Goal: Find specific page/section: Find specific page/section

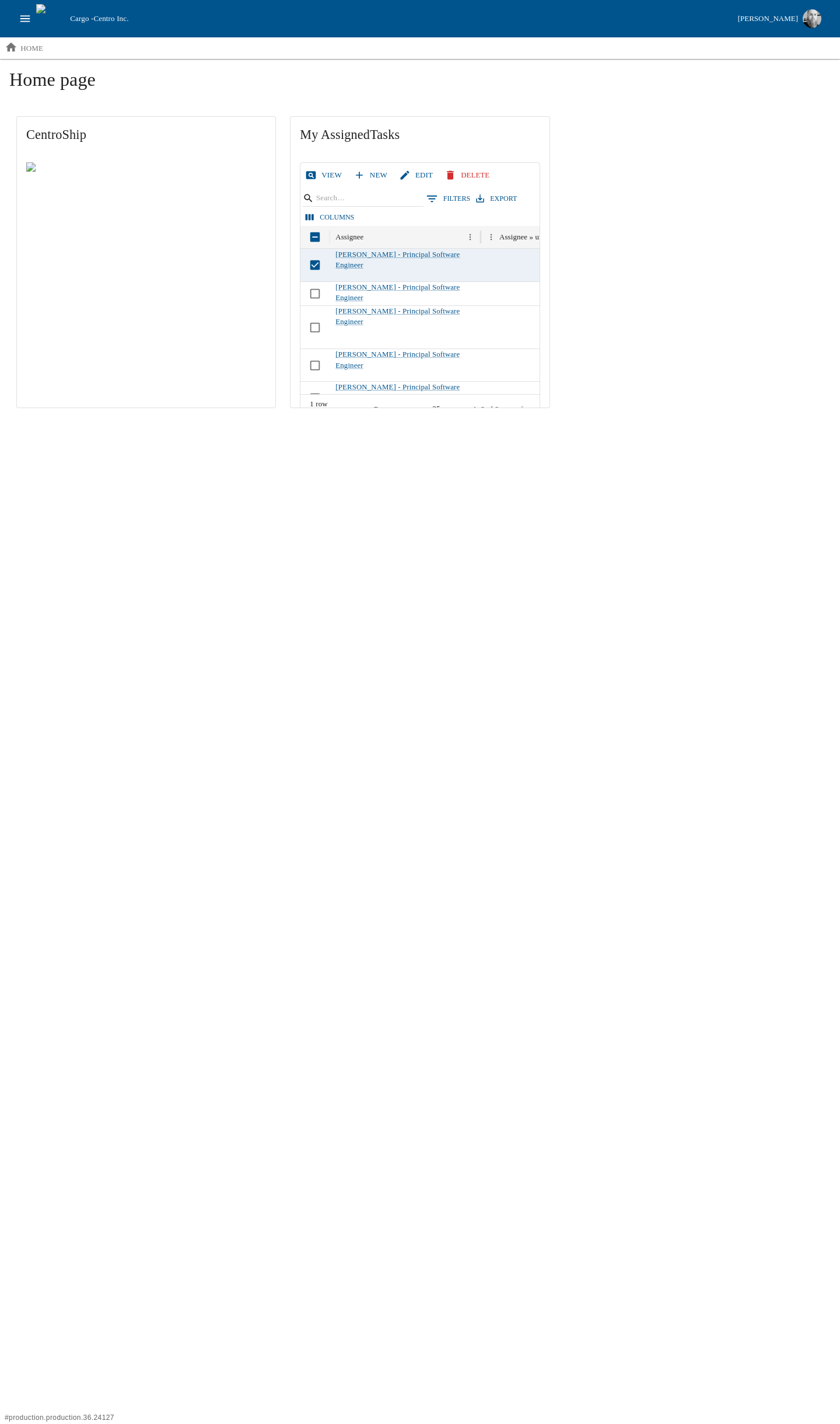
click at [317, 176] on link "View" at bounding box center [324, 175] width 44 height 20
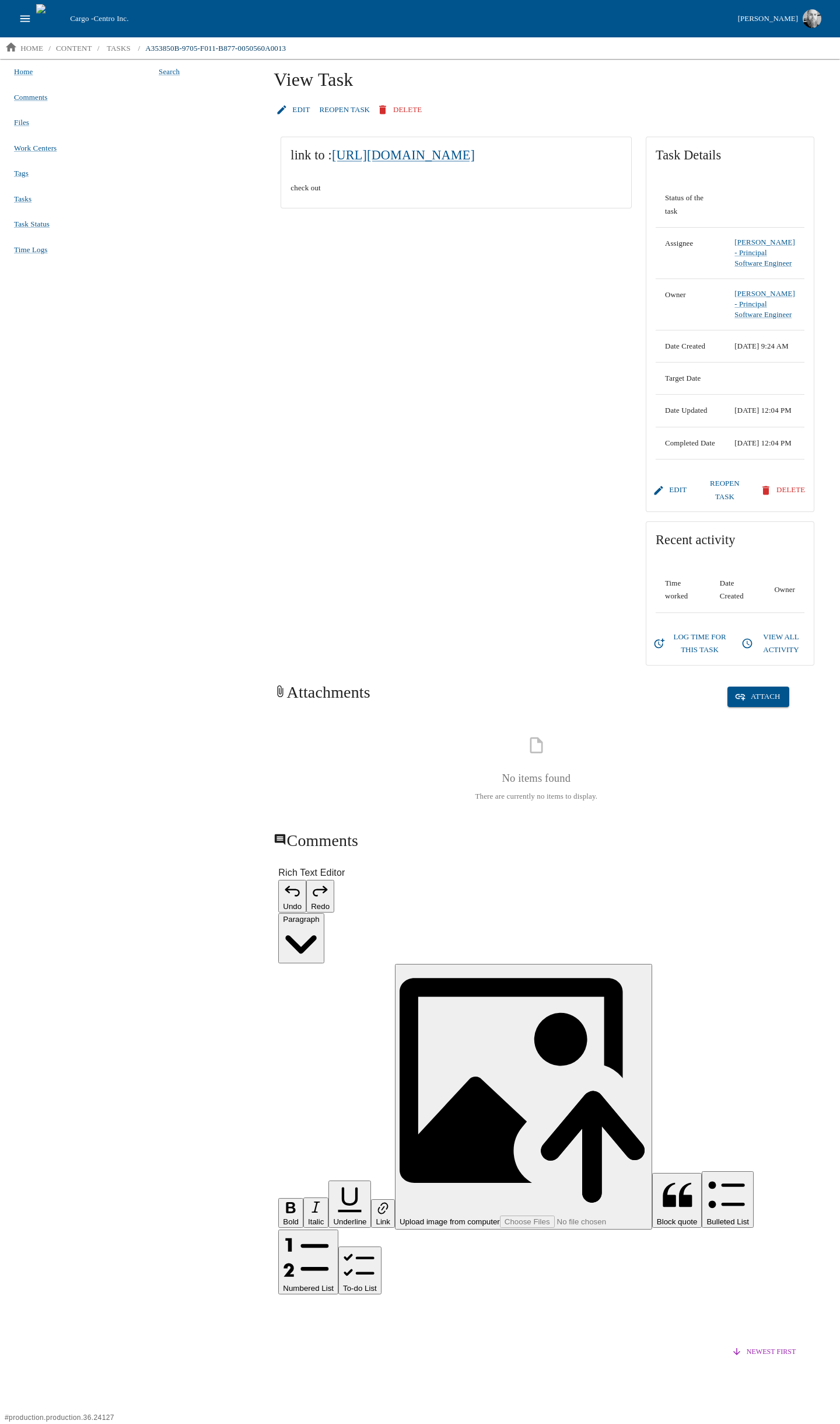
drag, startPoint x: 186, startPoint y: 175, endPoint x: 187, endPoint y: 169, distance: 6.1
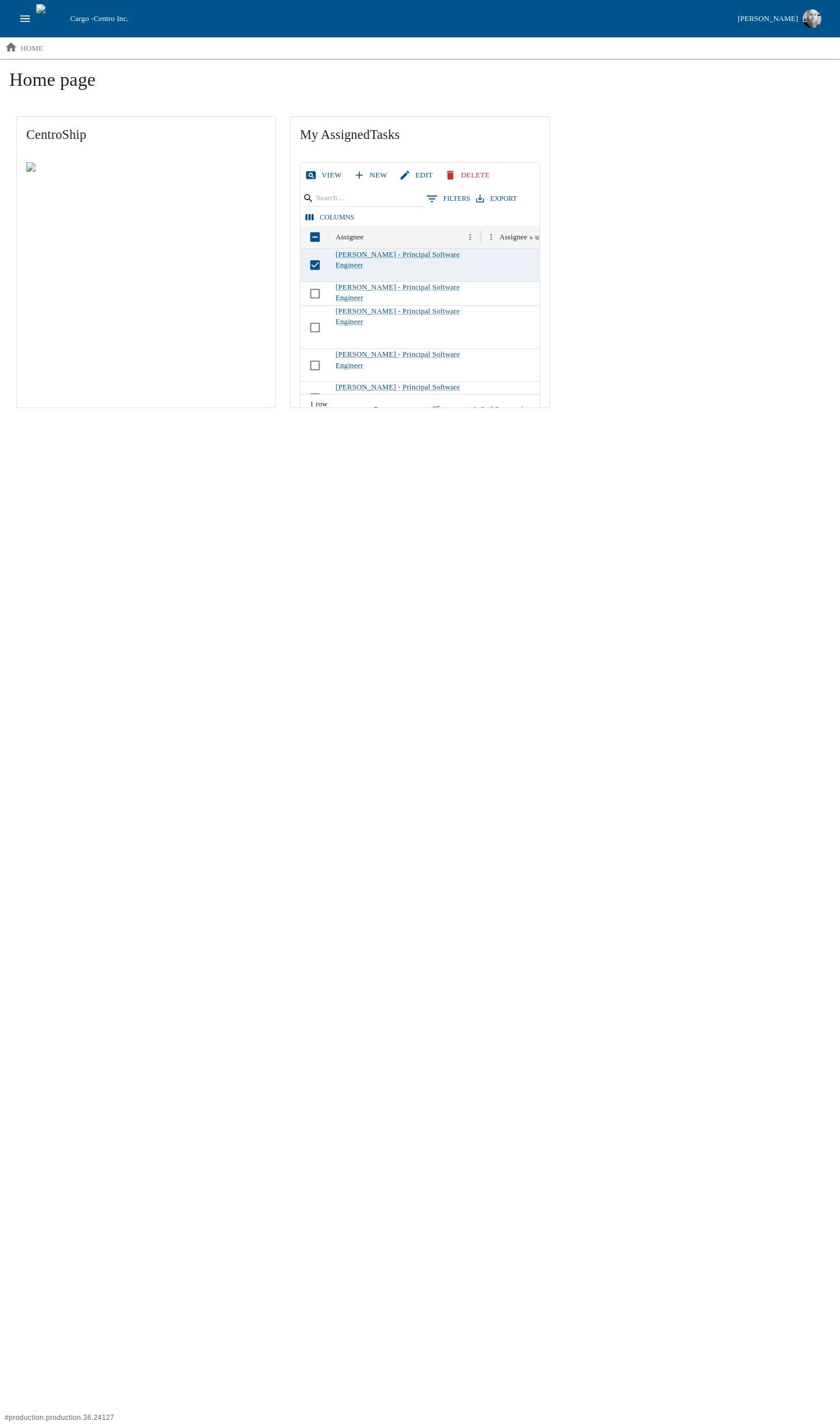
click at [321, 173] on link "View" at bounding box center [324, 175] width 44 height 20
click at [30, 15] on icon "open drawer" at bounding box center [25, 18] width 13 height 13
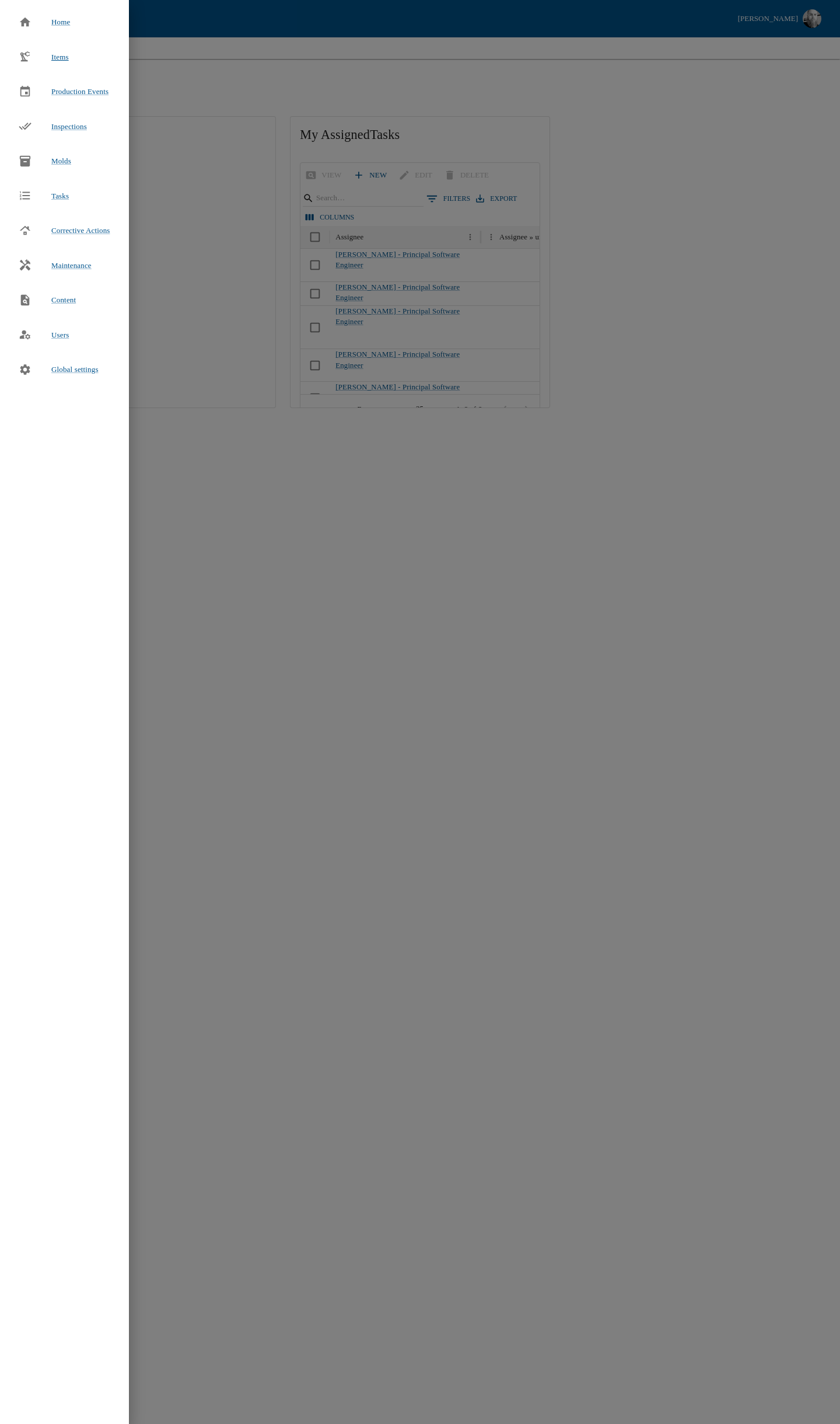
click at [64, 58] on span "Items" at bounding box center [59, 57] width 17 height 9
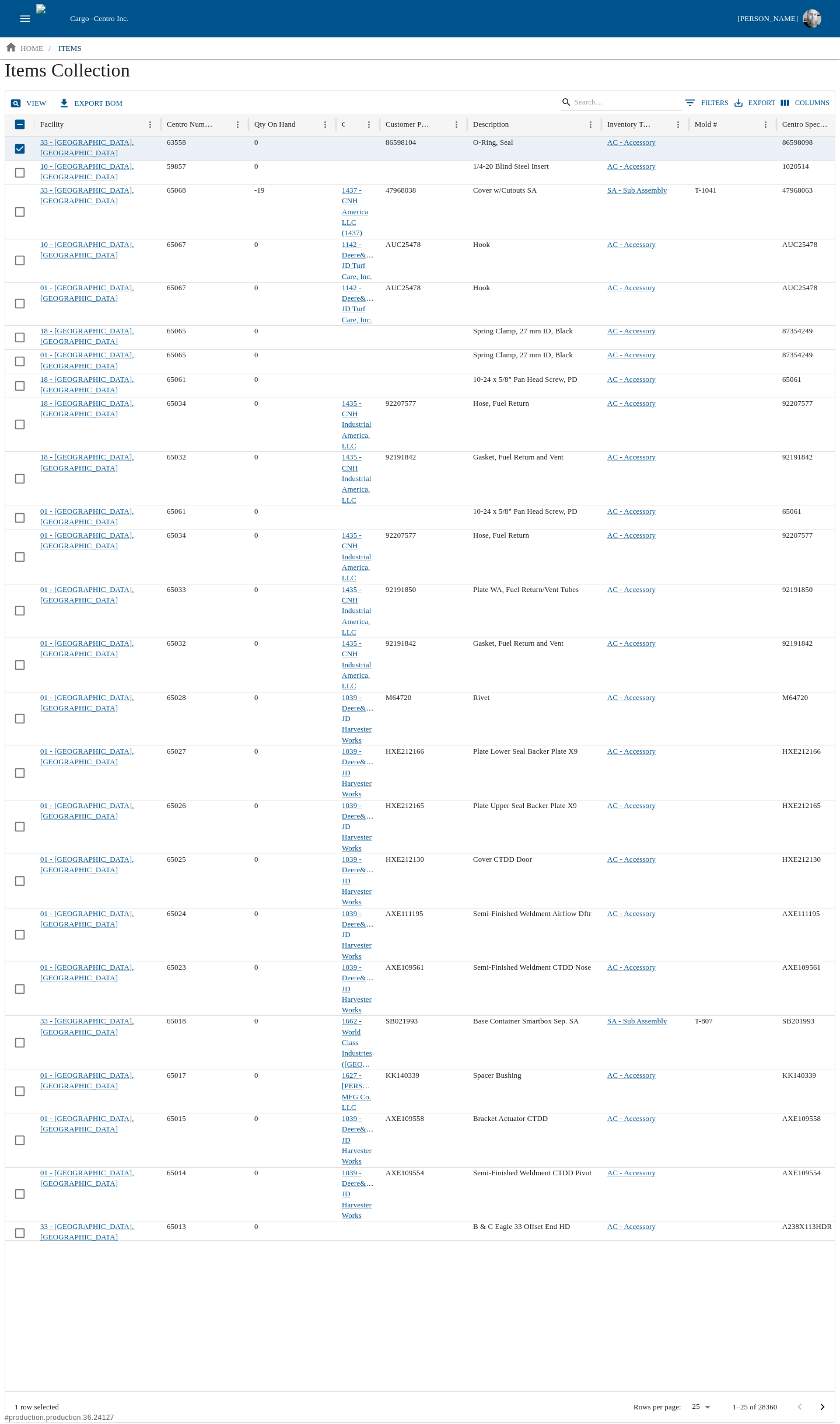
click at [27, 105] on link "view" at bounding box center [29, 103] width 44 height 20
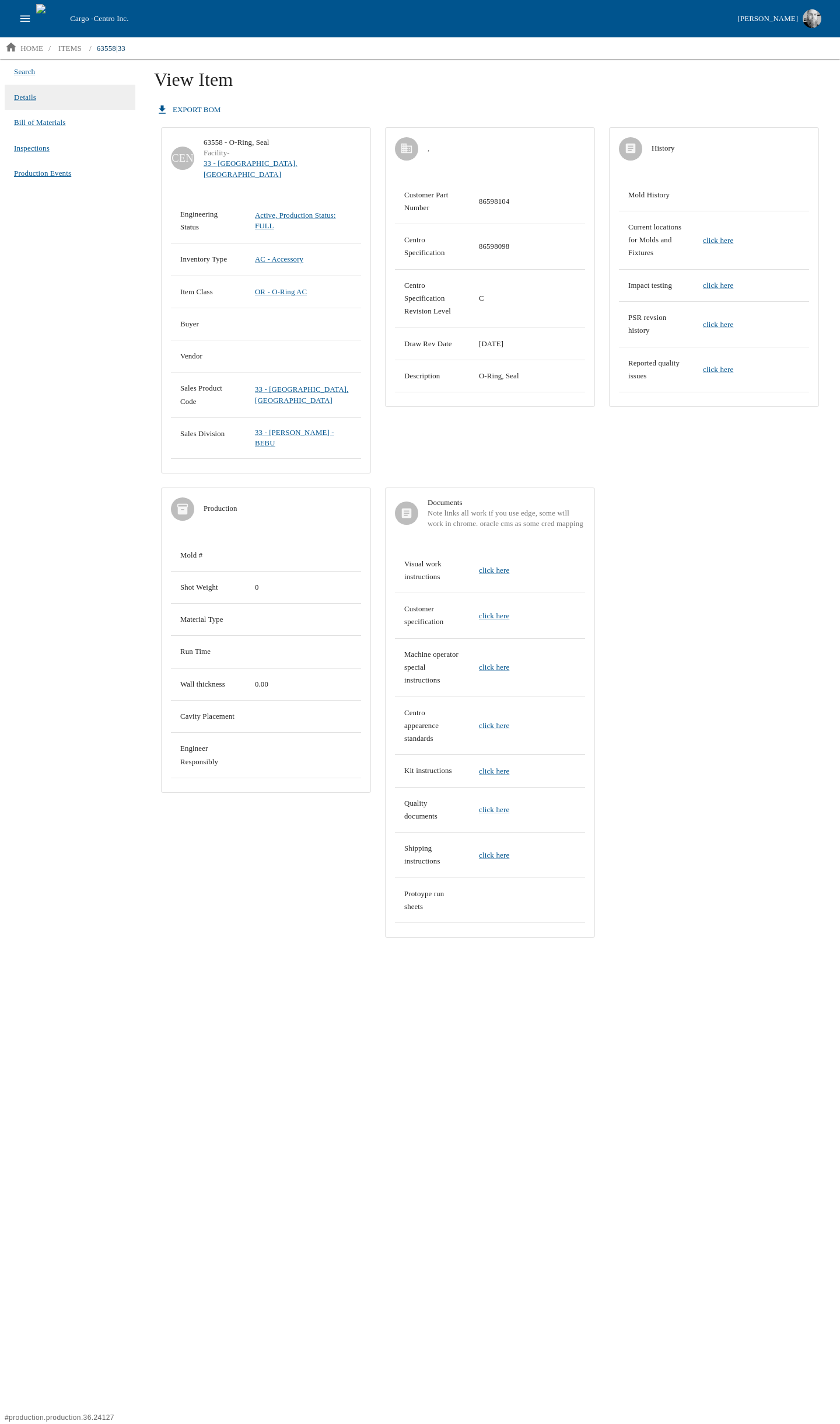
click at [37, 166] on link "Production Events" at bounding box center [43, 173] width 57 height 17
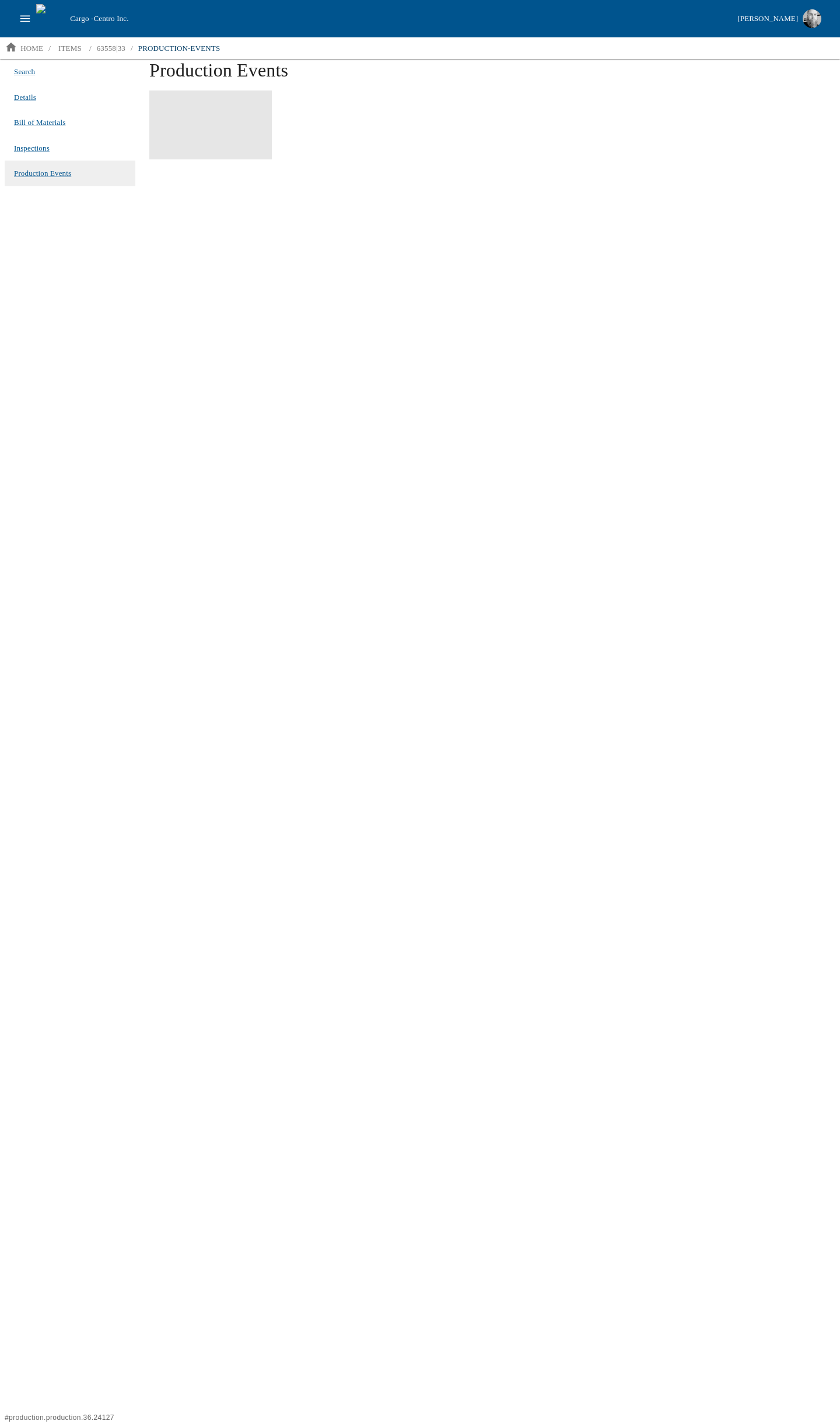
click at [35, 136] on li "Inspections" at bounding box center [70, 148] width 131 height 26
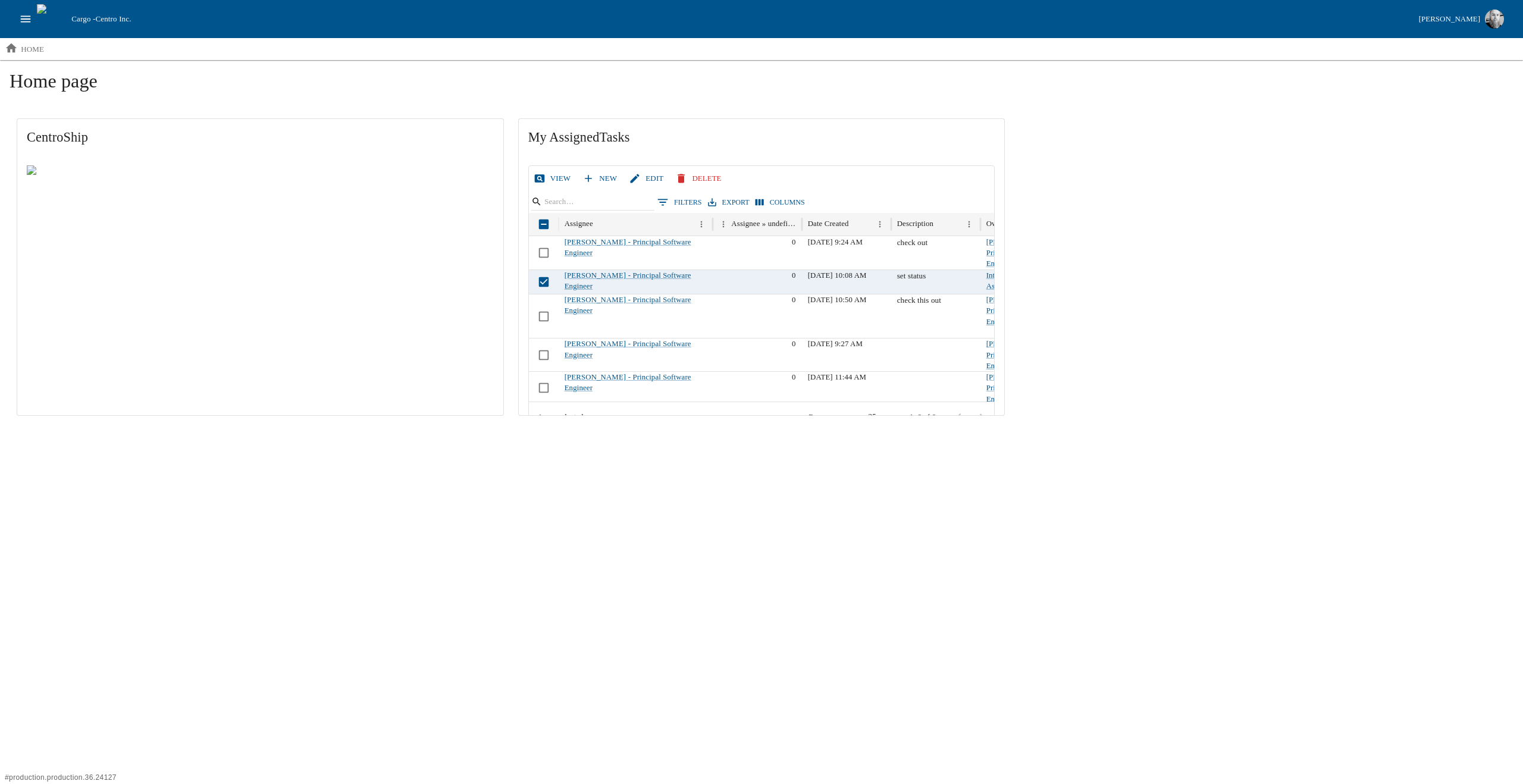
click at [555, 179] on link "View" at bounding box center [553, 178] width 45 height 21
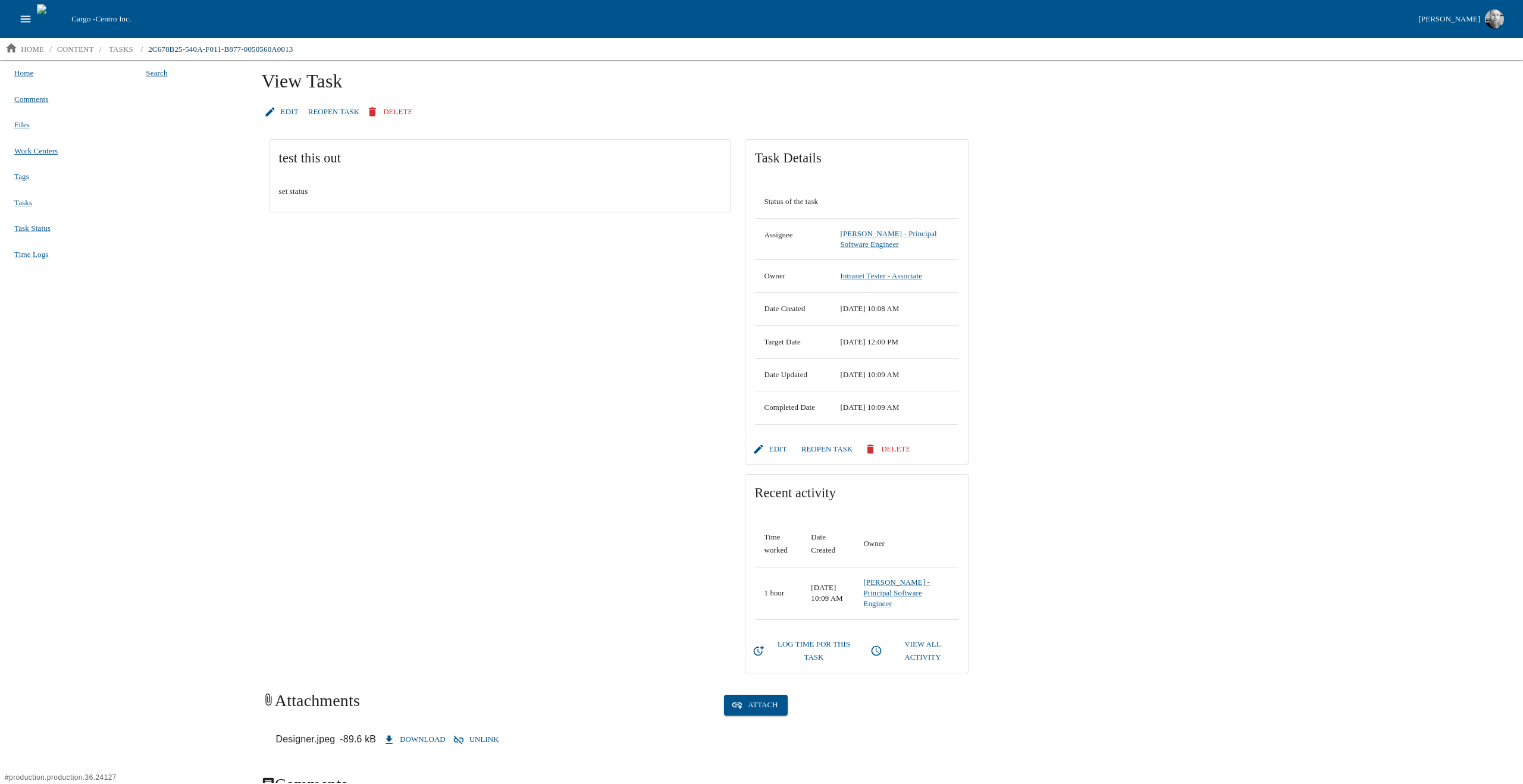
click at [31, 149] on span "Work Centers" at bounding box center [36, 151] width 44 height 9
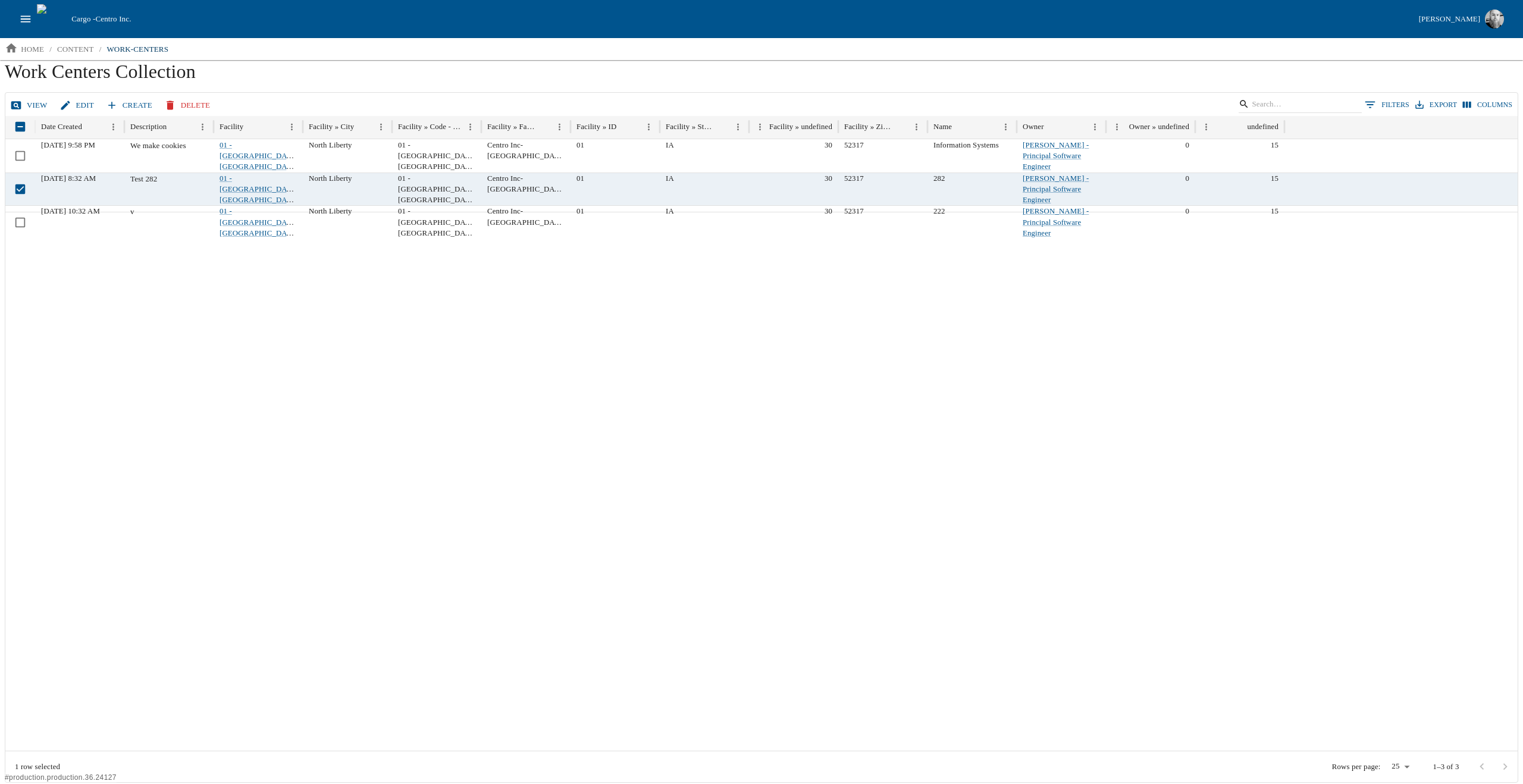
click at [35, 99] on link "View" at bounding box center [30, 105] width 45 height 21
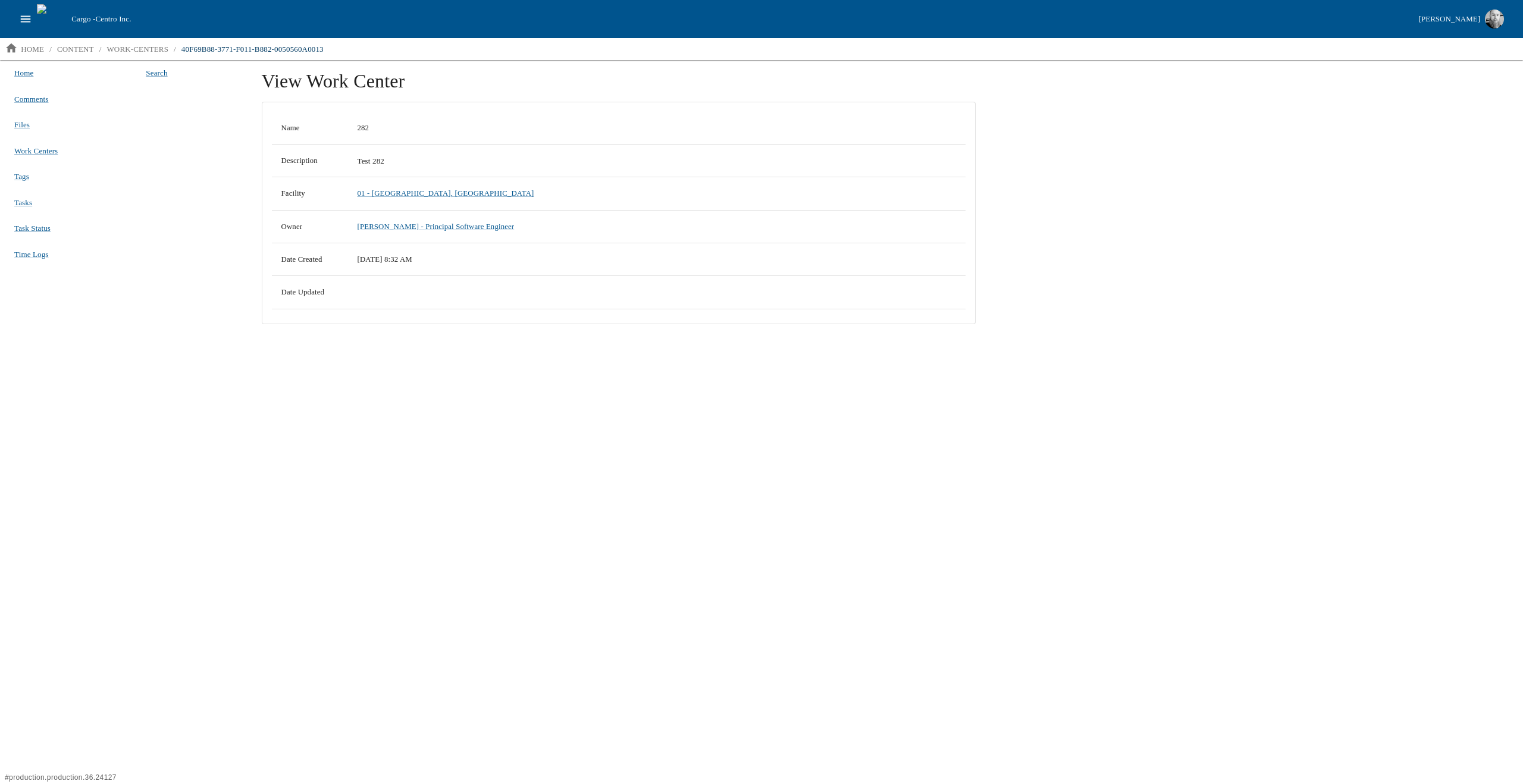
click at [28, 17] on icon "open drawer" at bounding box center [25, 18] width 13 height 13
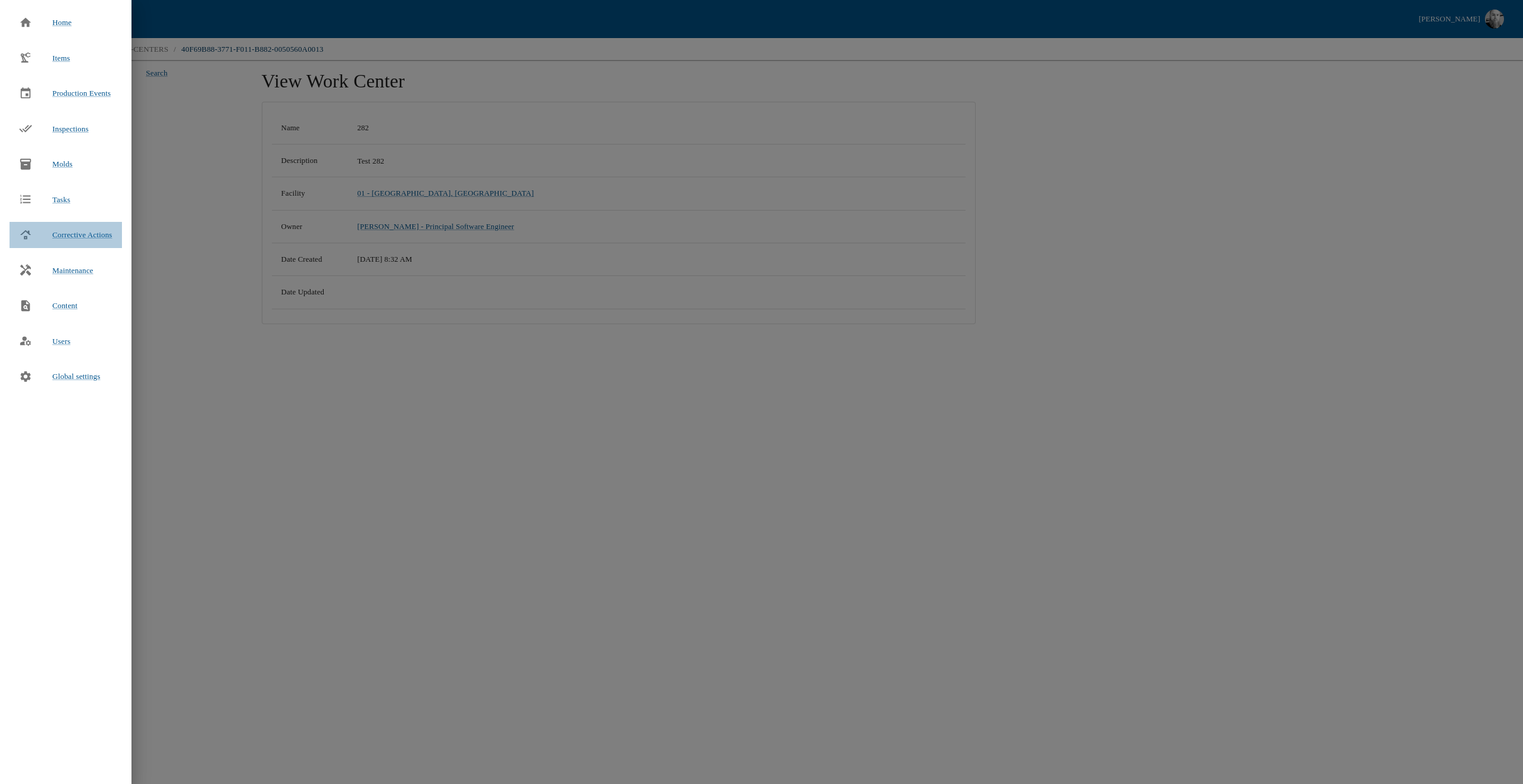
drag, startPoint x: 70, startPoint y: 232, endPoint x: 115, endPoint y: 235, distance: 45.1
click at [71, 232] on span "Corrective Actions" at bounding box center [82, 235] width 60 height 9
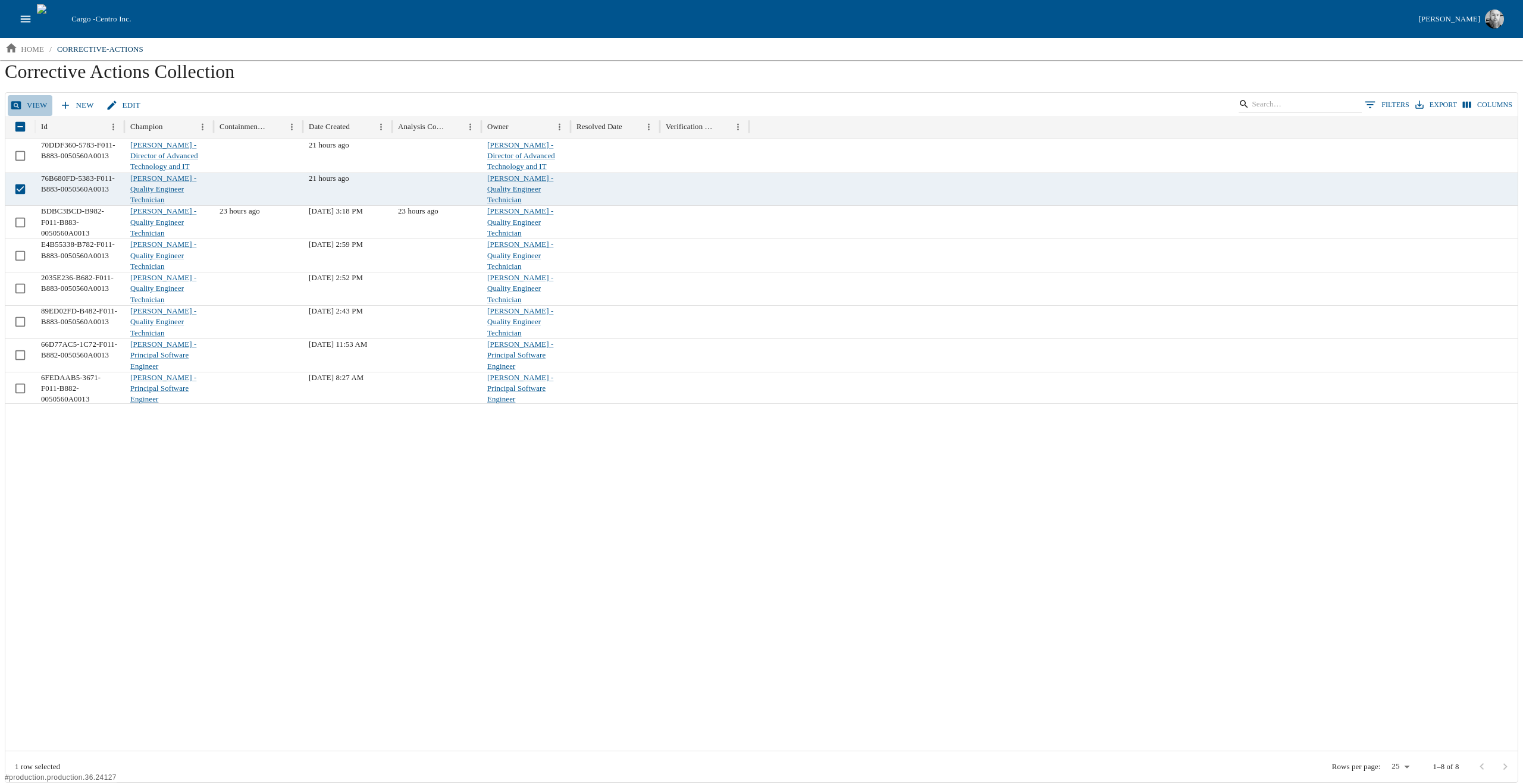
click at [35, 96] on link "View" at bounding box center [30, 105] width 45 height 21
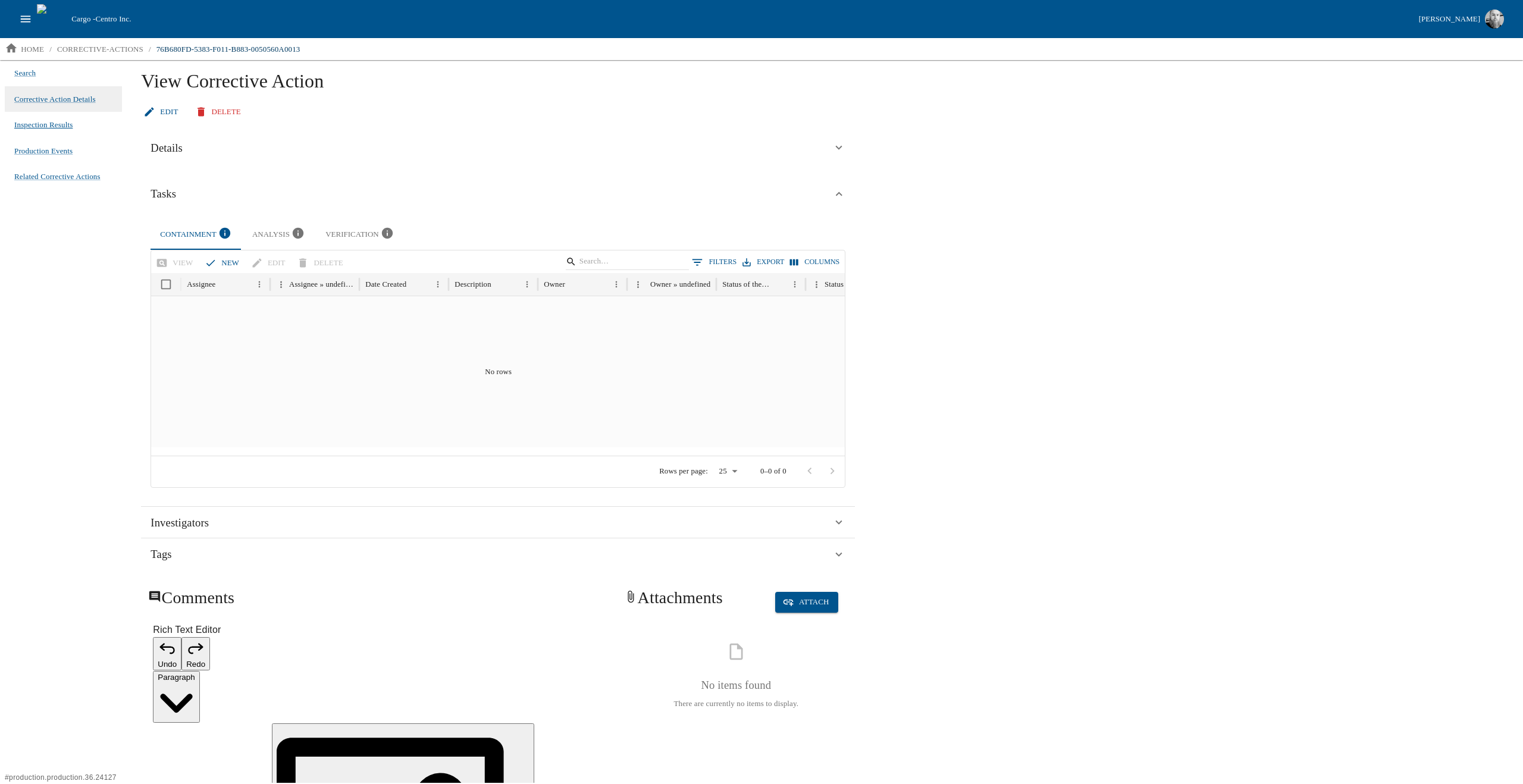
click at [60, 127] on span "Inspection Results" at bounding box center [44, 125] width 58 height 12
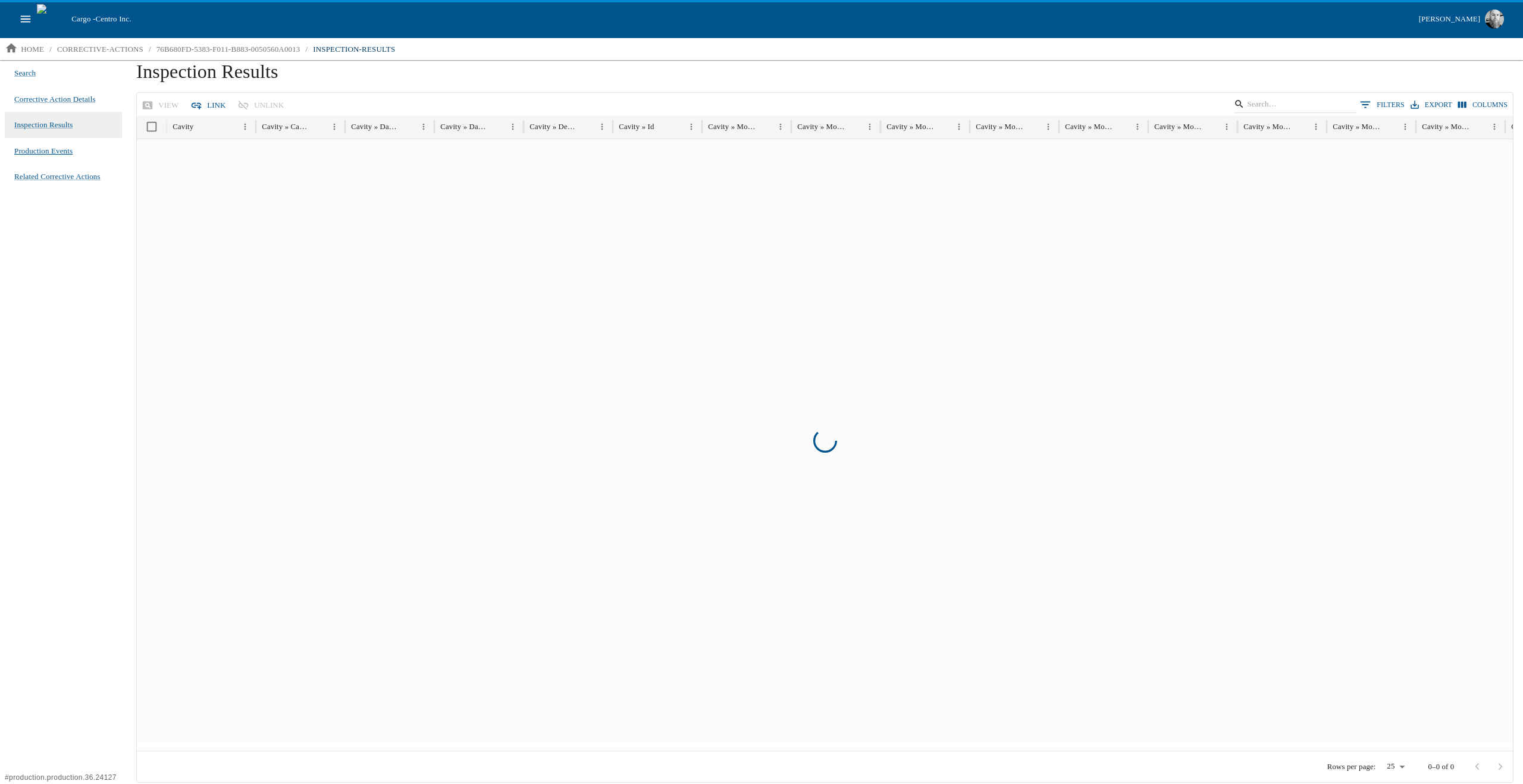
click at [36, 155] on span "Production Events" at bounding box center [44, 151] width 58 height 12
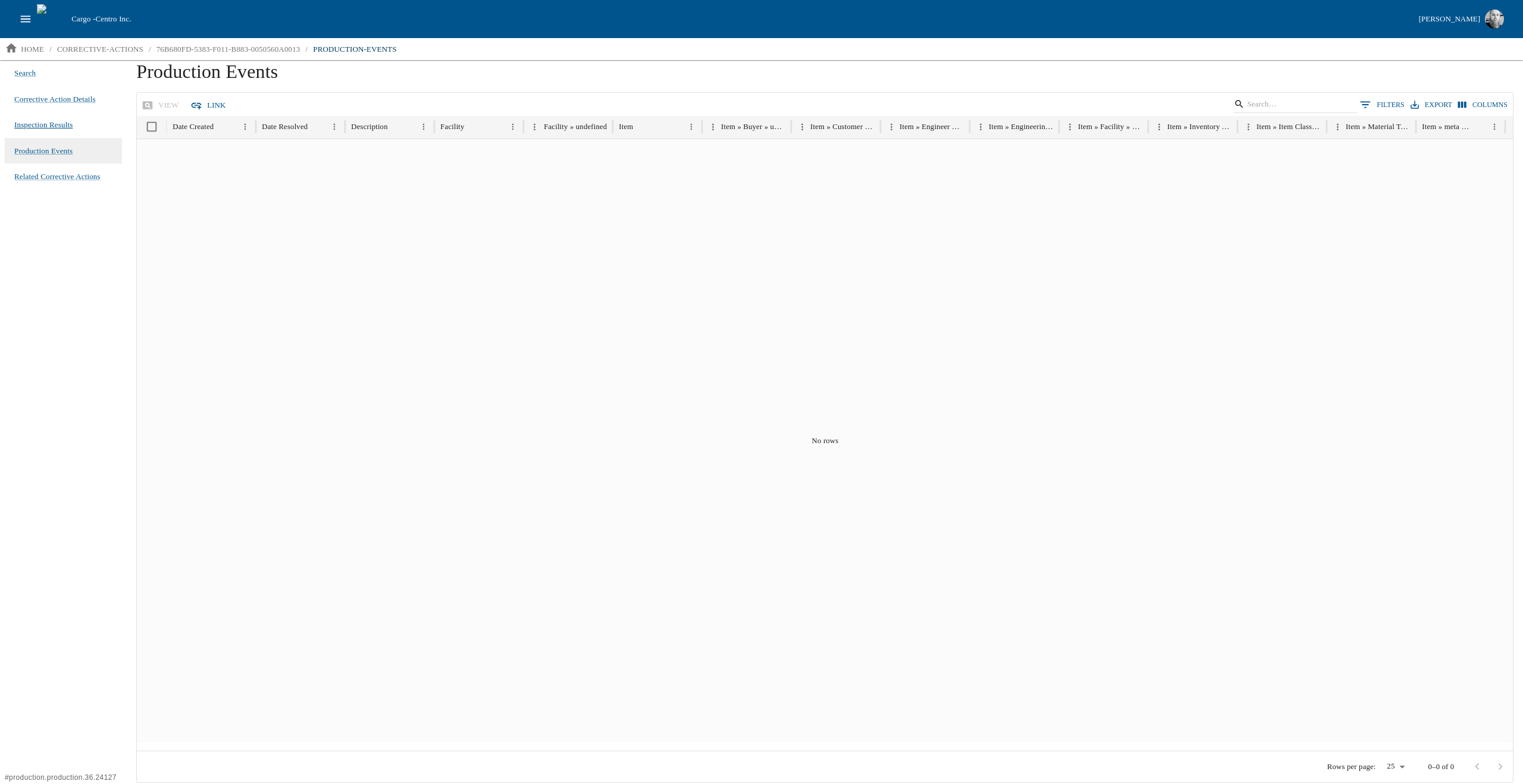
click at [48, 126] on span "Inspection Results" at bounding box center [44, 125] width 58 height 12
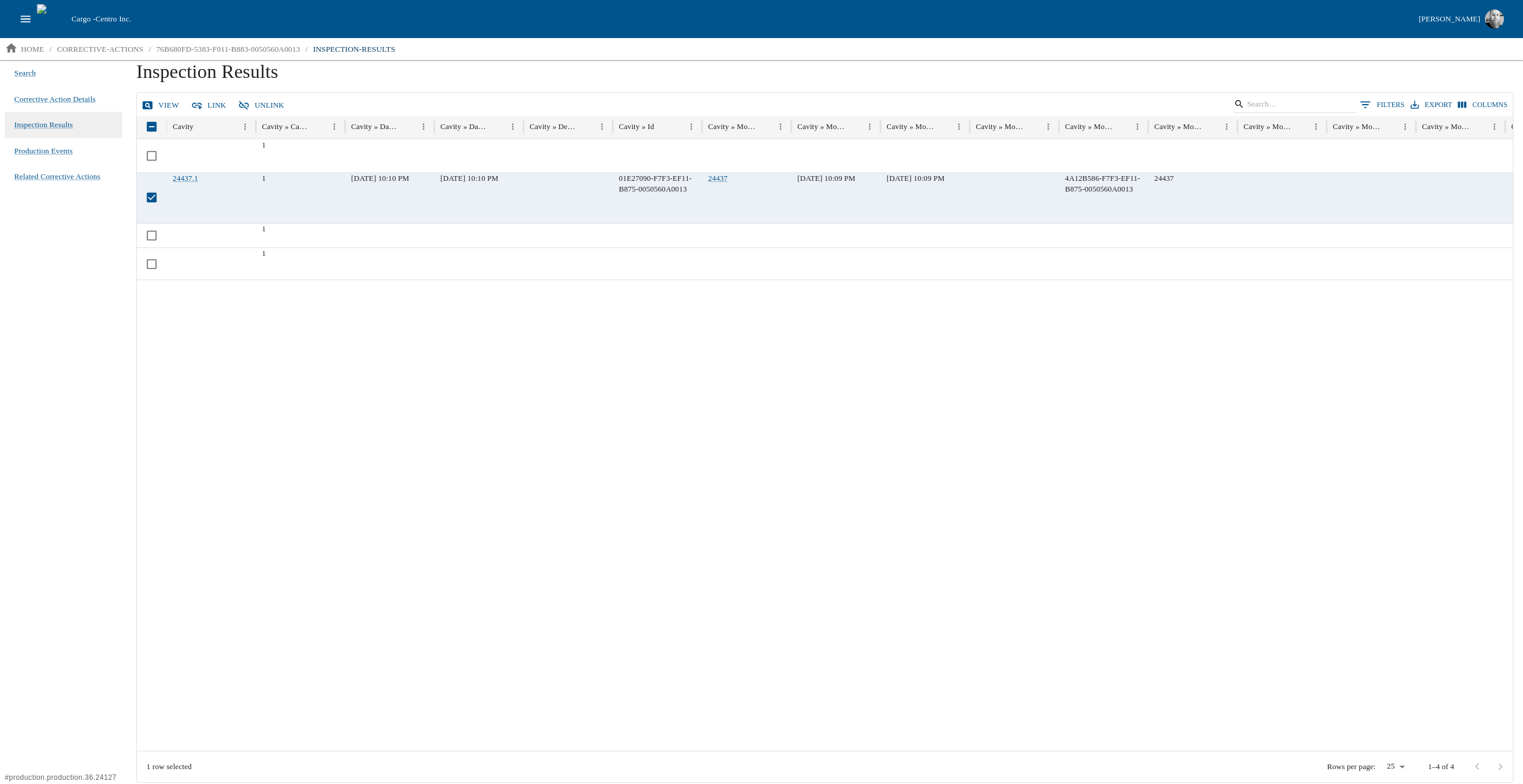
click at [166, 105] on link "View" at bounding box center [161, 105] width 45 height 21
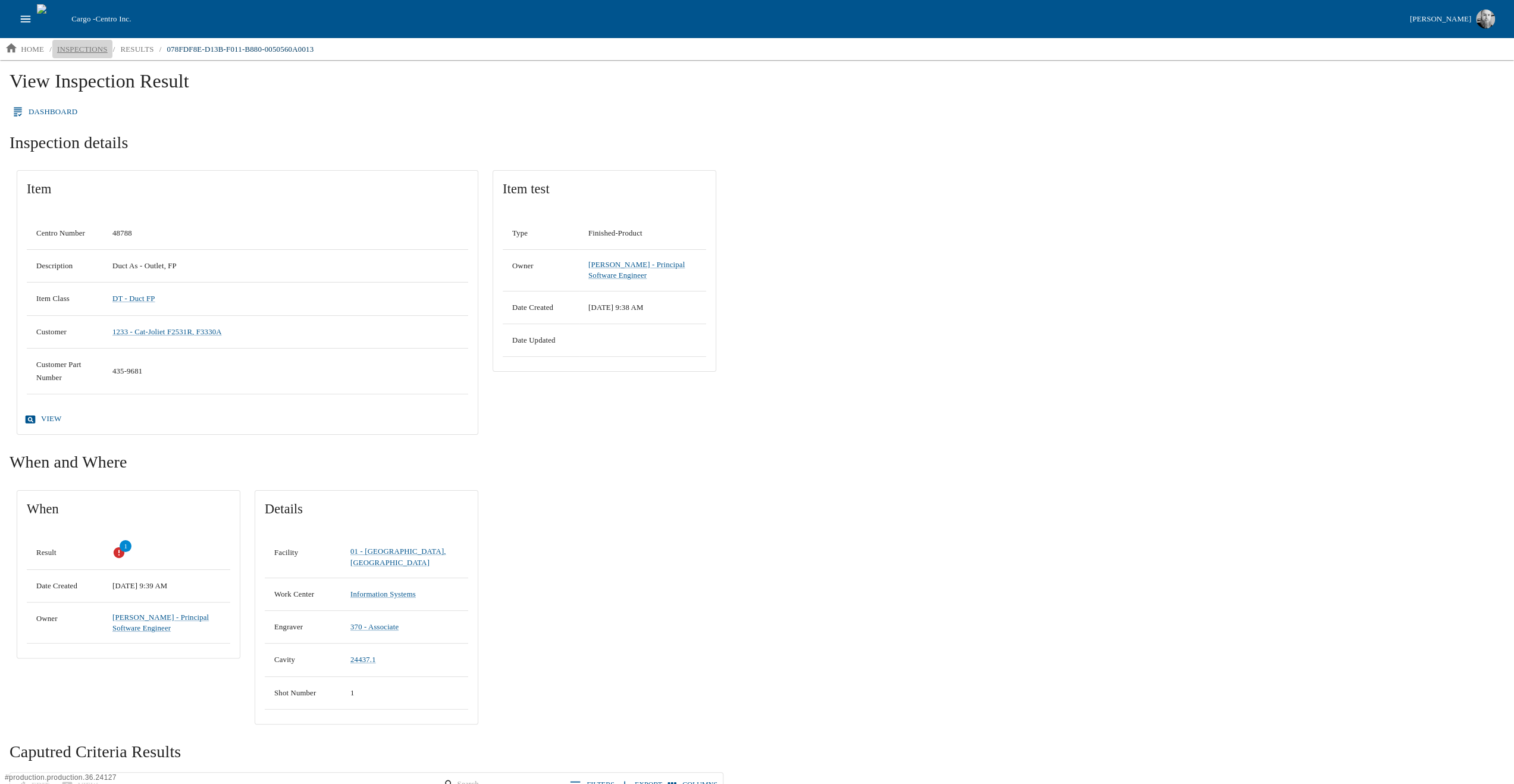
click at [84, 44] on p "inspections" at bounding box center [82, 50] width 51 height 12
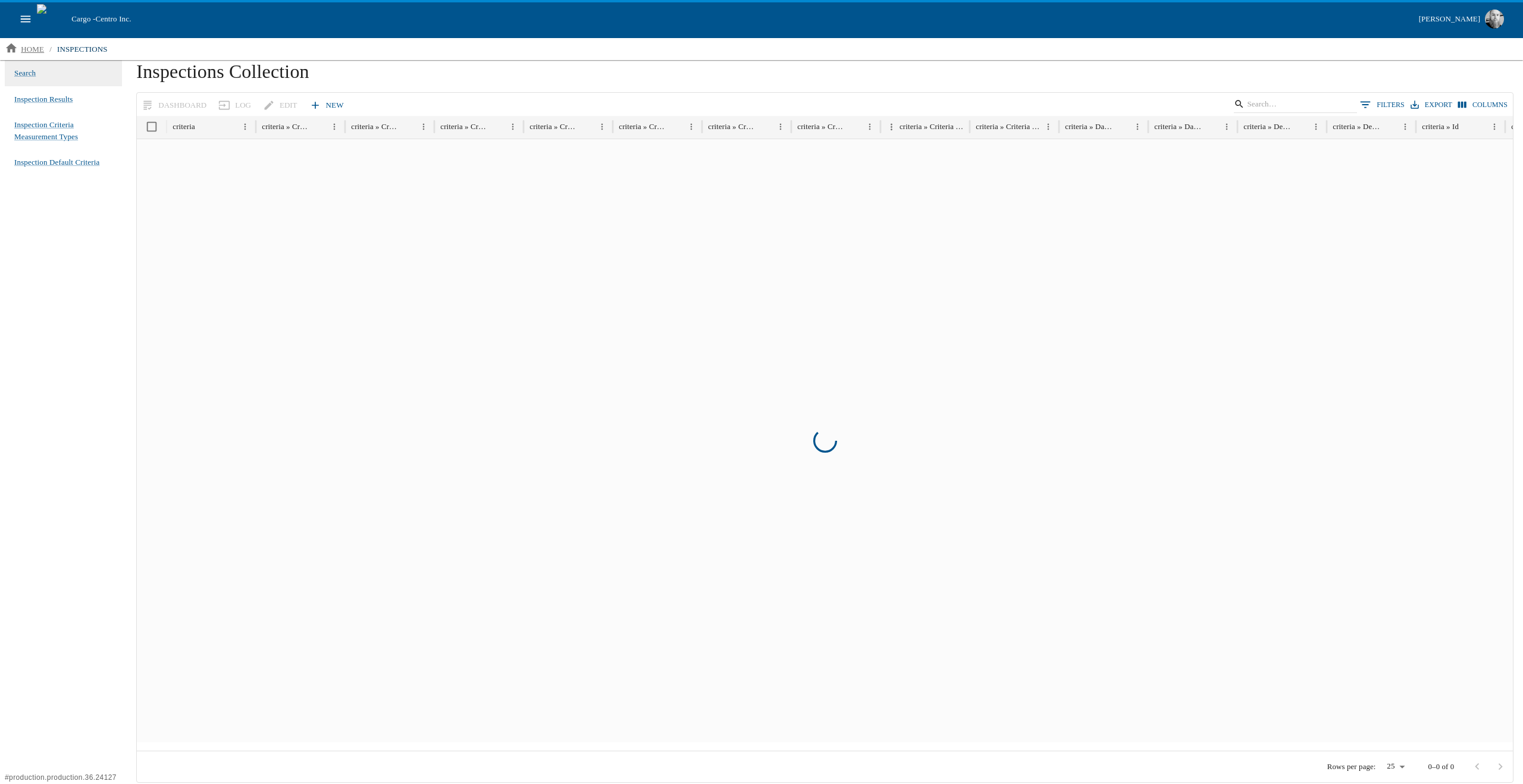
click at [25, 46] on p "home" at bounding box center [32, 50] width 23 height 12
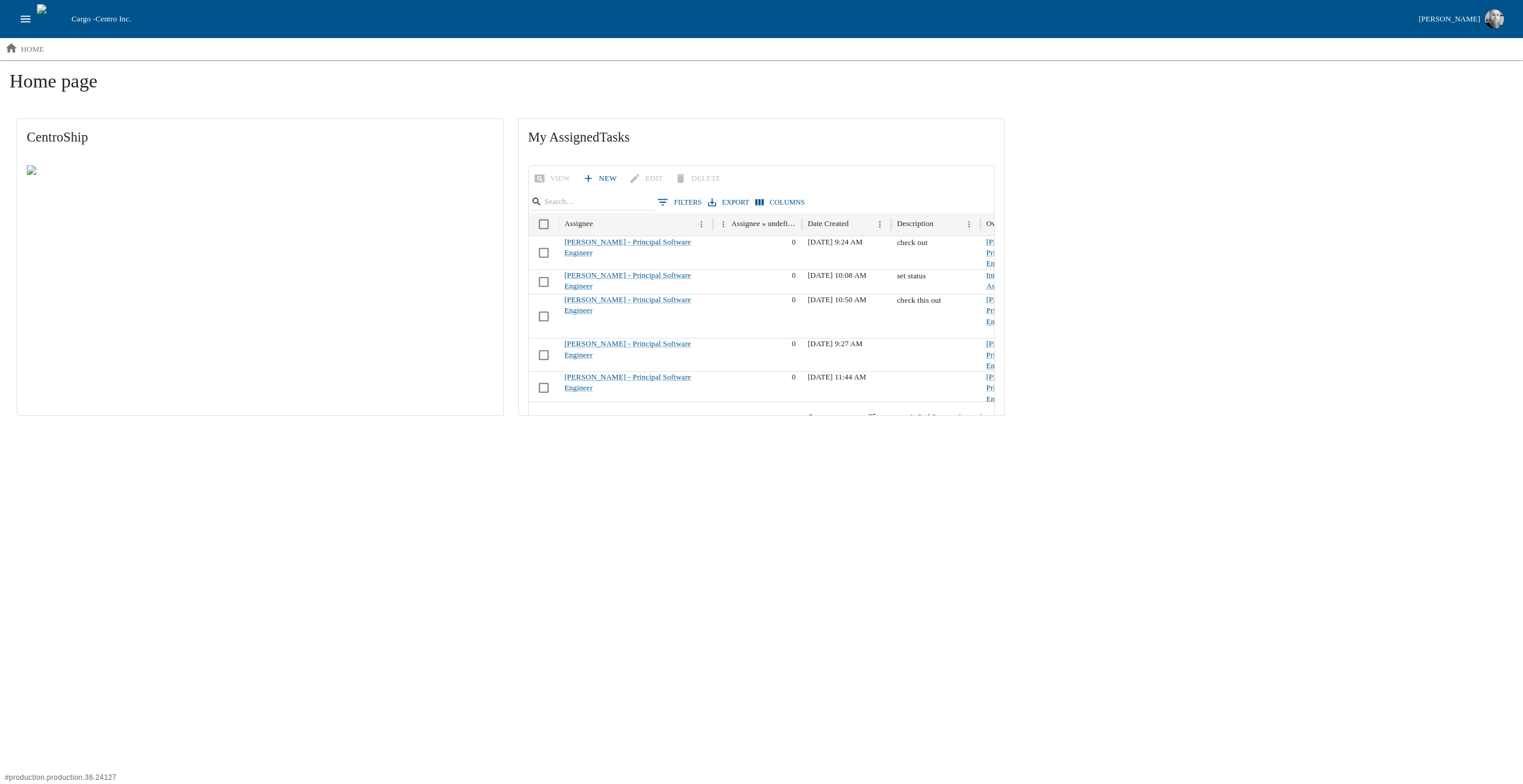
click at [24, 17] on icon "open drawer" at bounding box center [25, 18] width 13 height 13
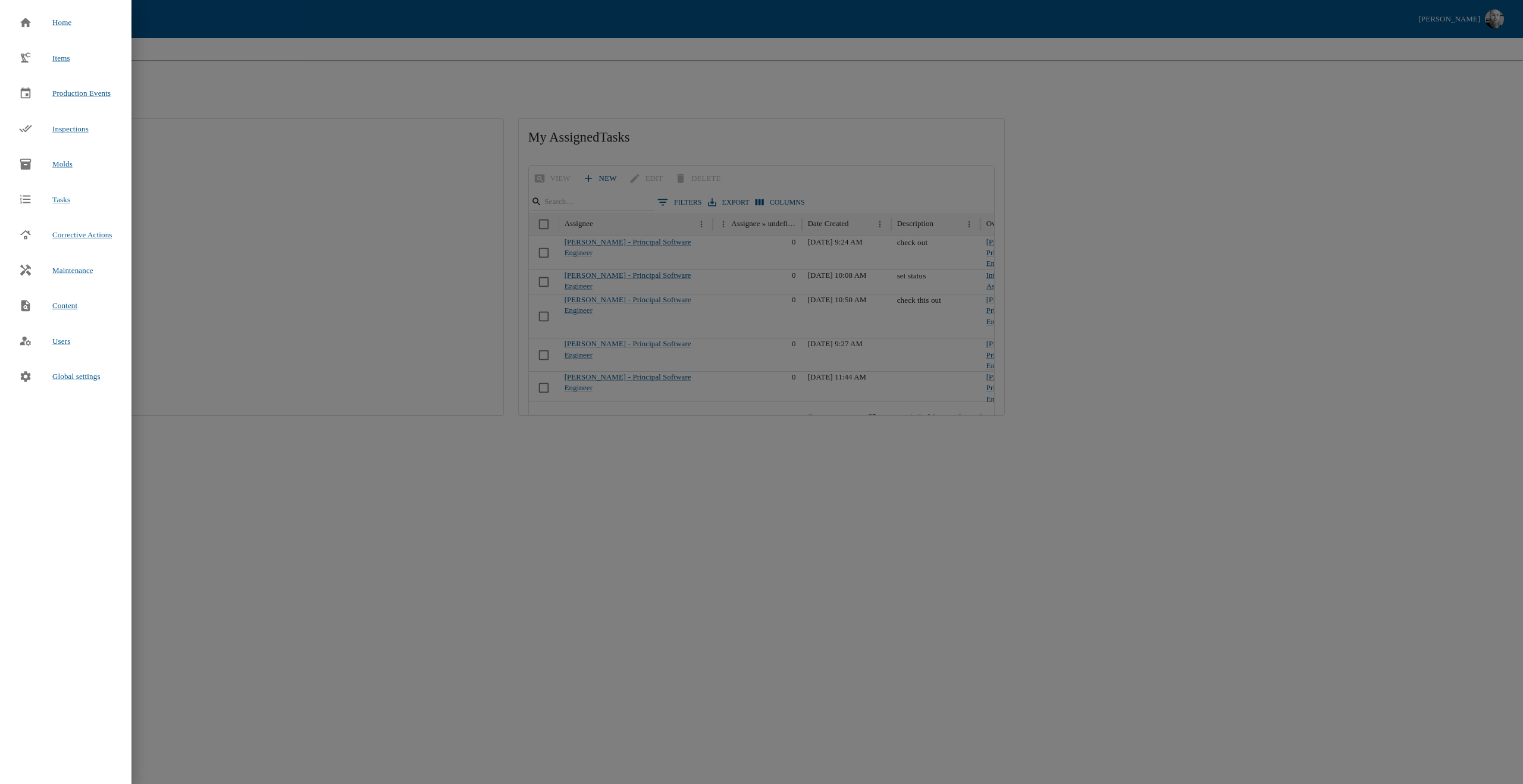
click at [69, 295] on div "Content" at bounding box center [48, 305] width 77 height 26
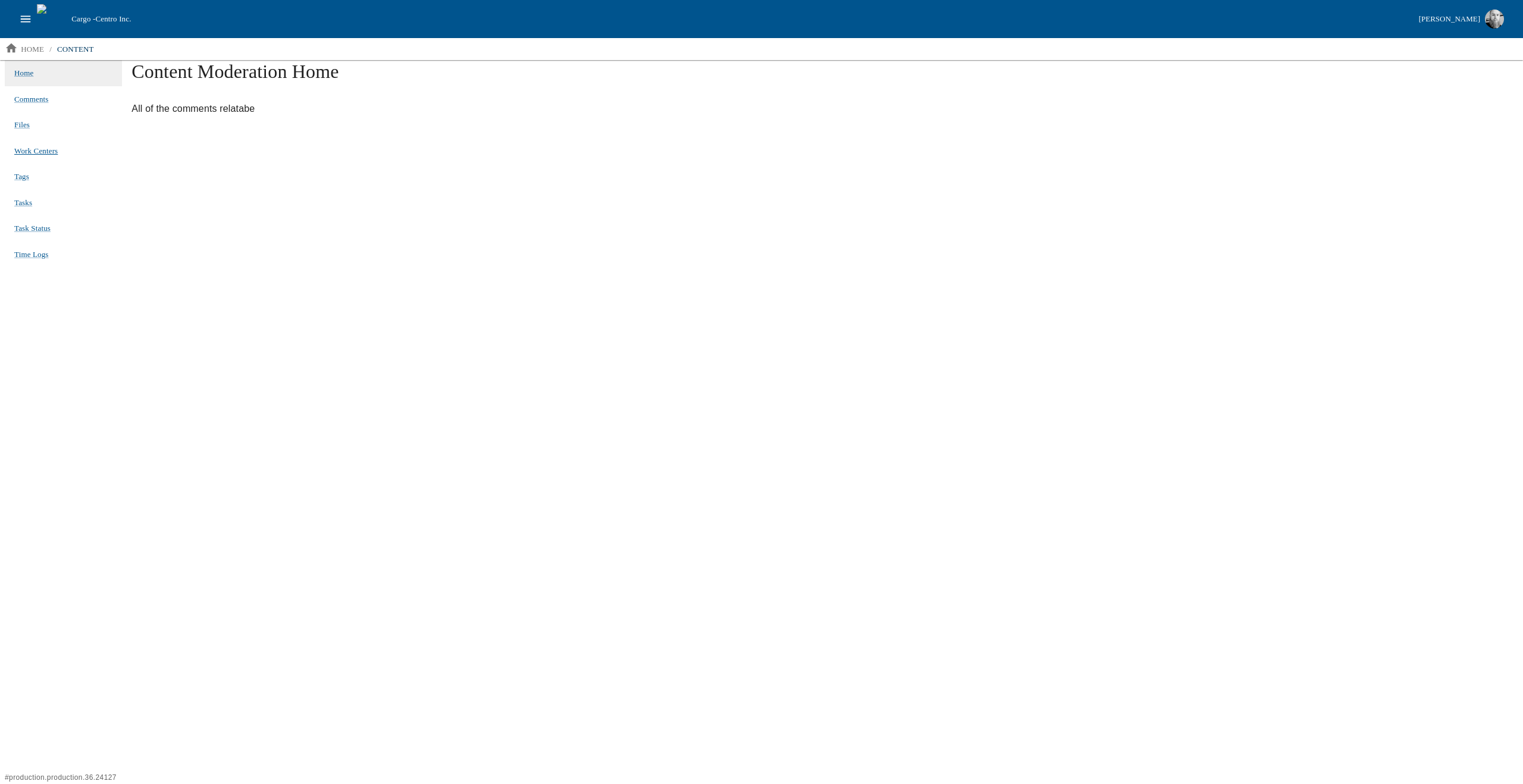
click at [30, 147] on span "Work Centers" at bounding box center [36, 151] width 44 height 9
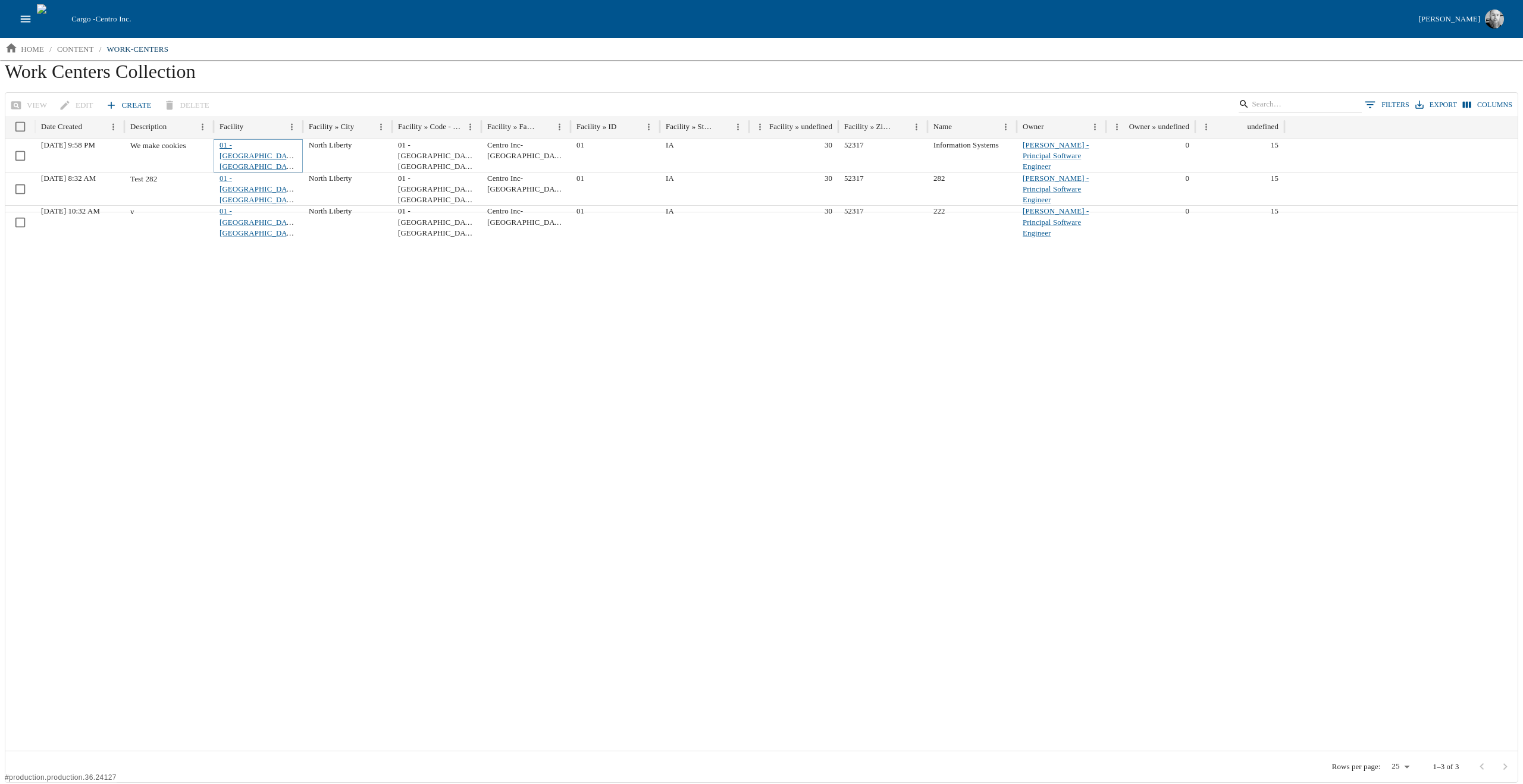
click at [266, 144] on link "01 - [GEOGRAPHIC_DATA], [GEOGRAPHIC_DATA]" at bounding box center [259, 156] width 81 height 31
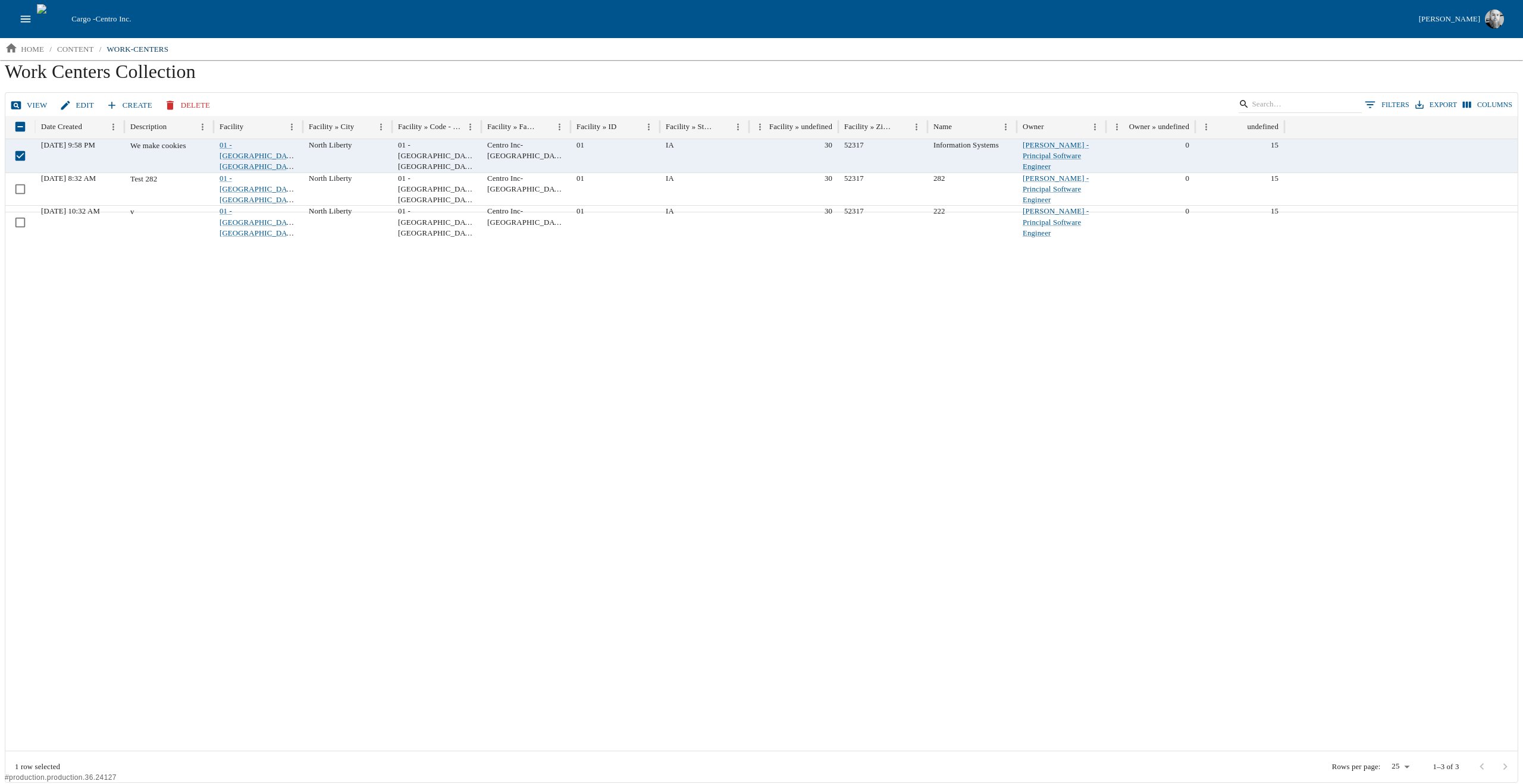
click at [687, 544] on div at bounding box center [762, 481] width 1513 height 539
click at [245, 144] on link "01 - [GEOGRAPHIC_DATA], [GEOGRAPHIC_DATA]" at bounding box center [259, 156] width 81 height 31
